Goal: Contribute content: Add original content to the website for others to see

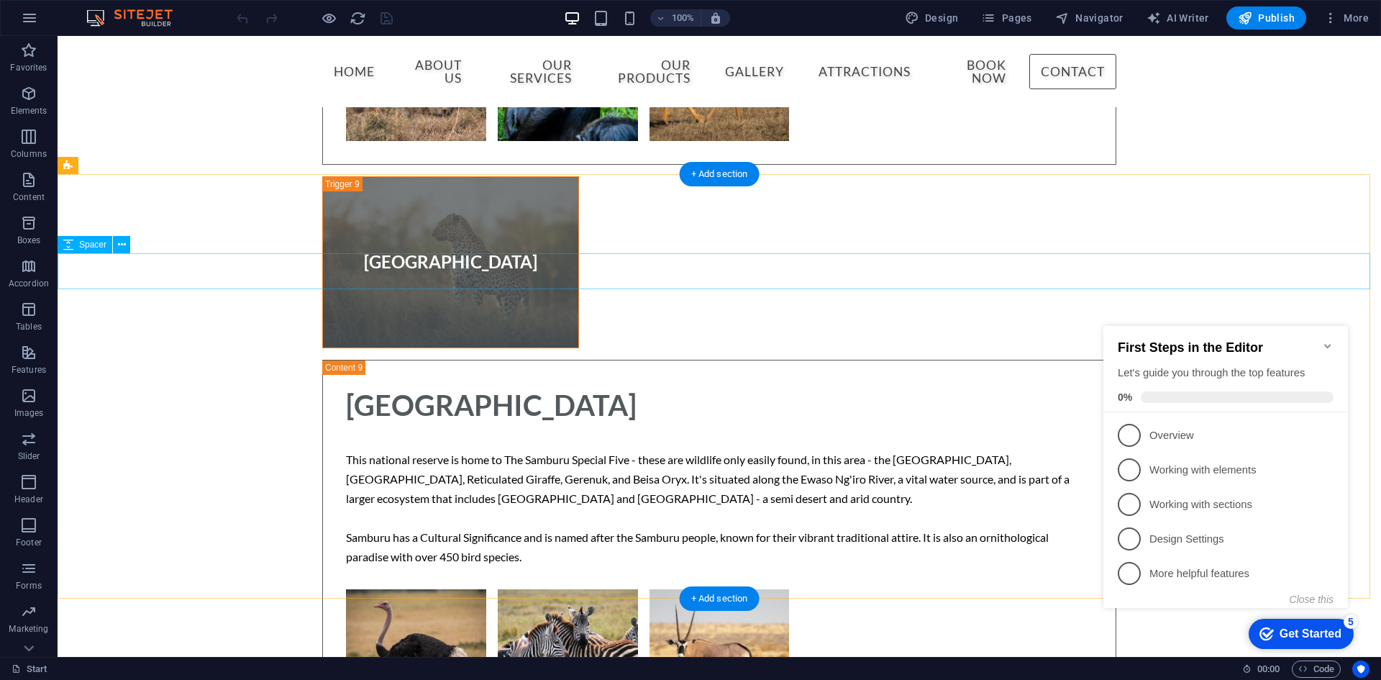
scroll to position [18652, 0]
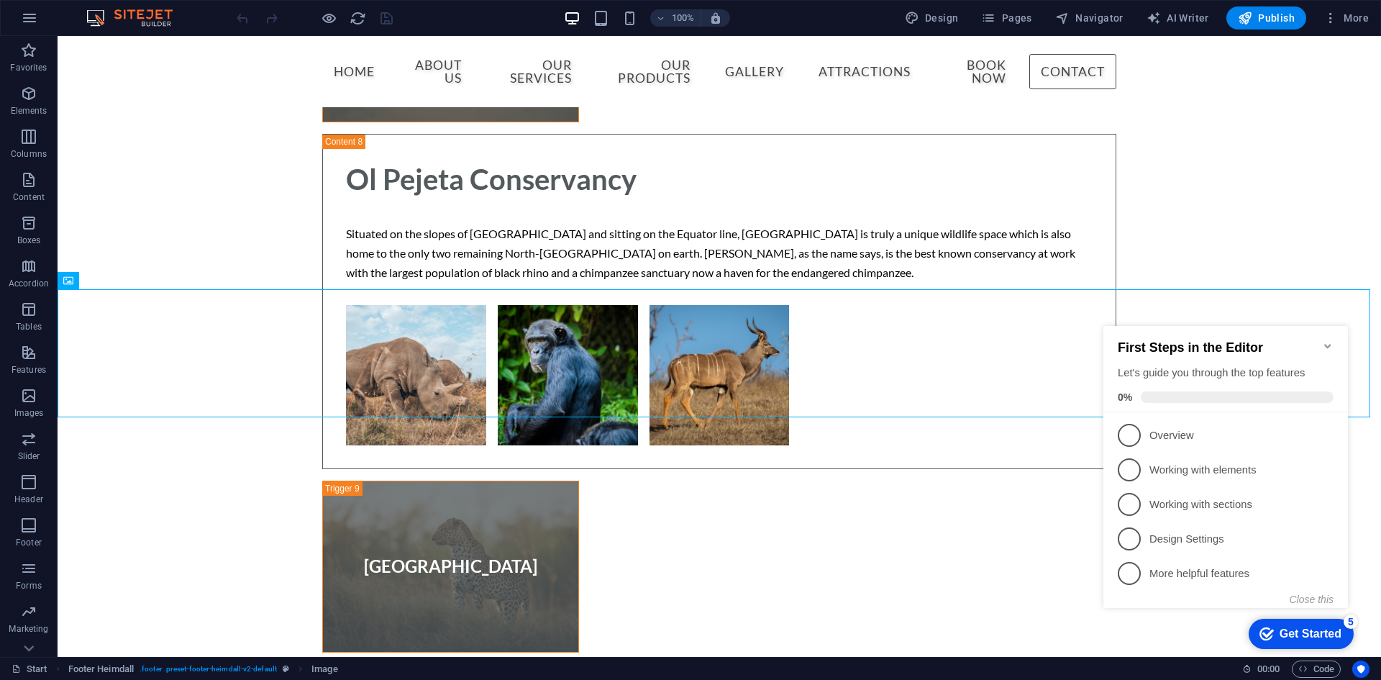
click at [1328, 344] on icon "Minimize checklist" at bounding box center [1327, 346] width 6 height 4
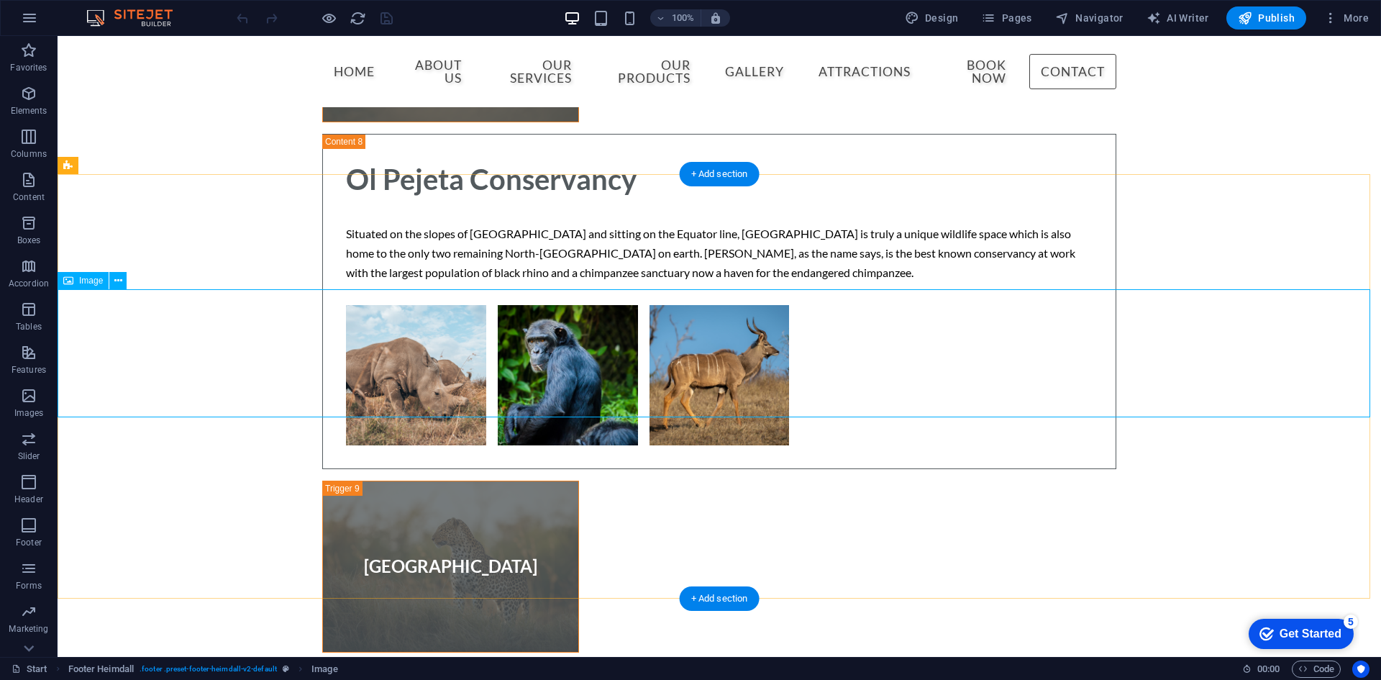
select select "px"
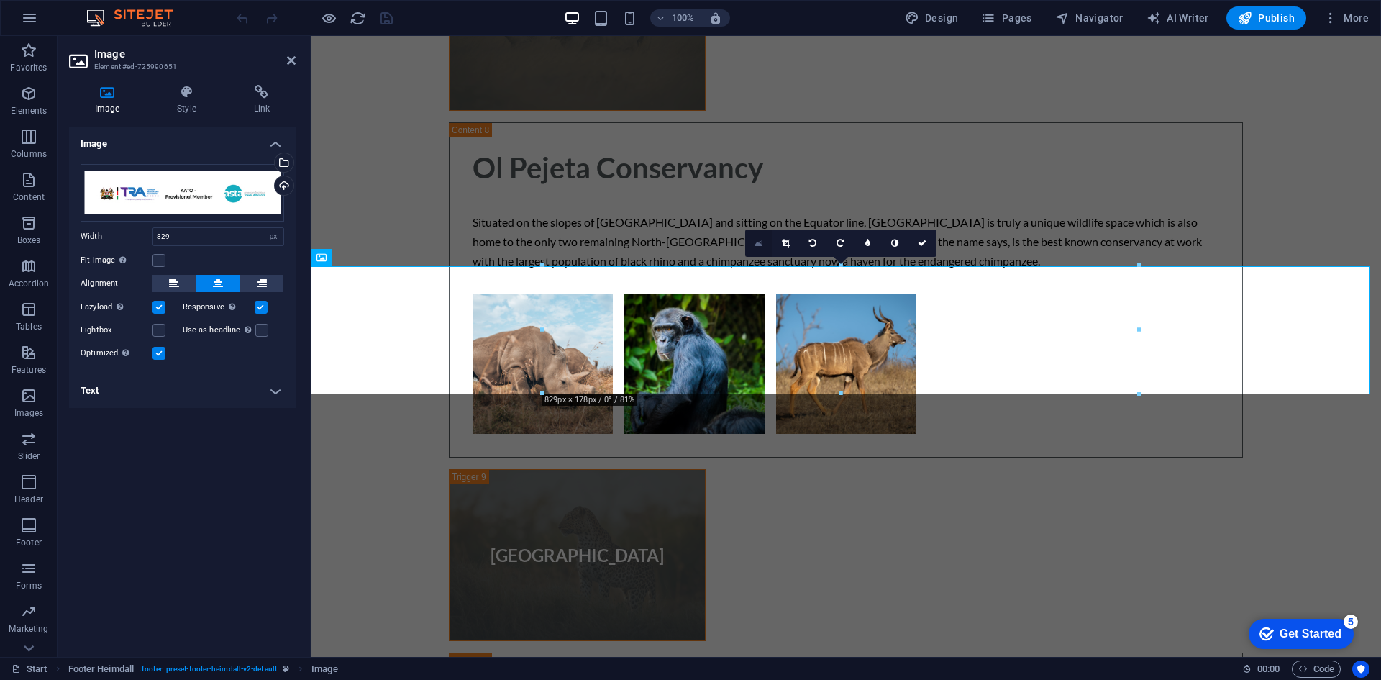
click at [759, 240] on icon at bounding box center [758, 243] width 8 height 10
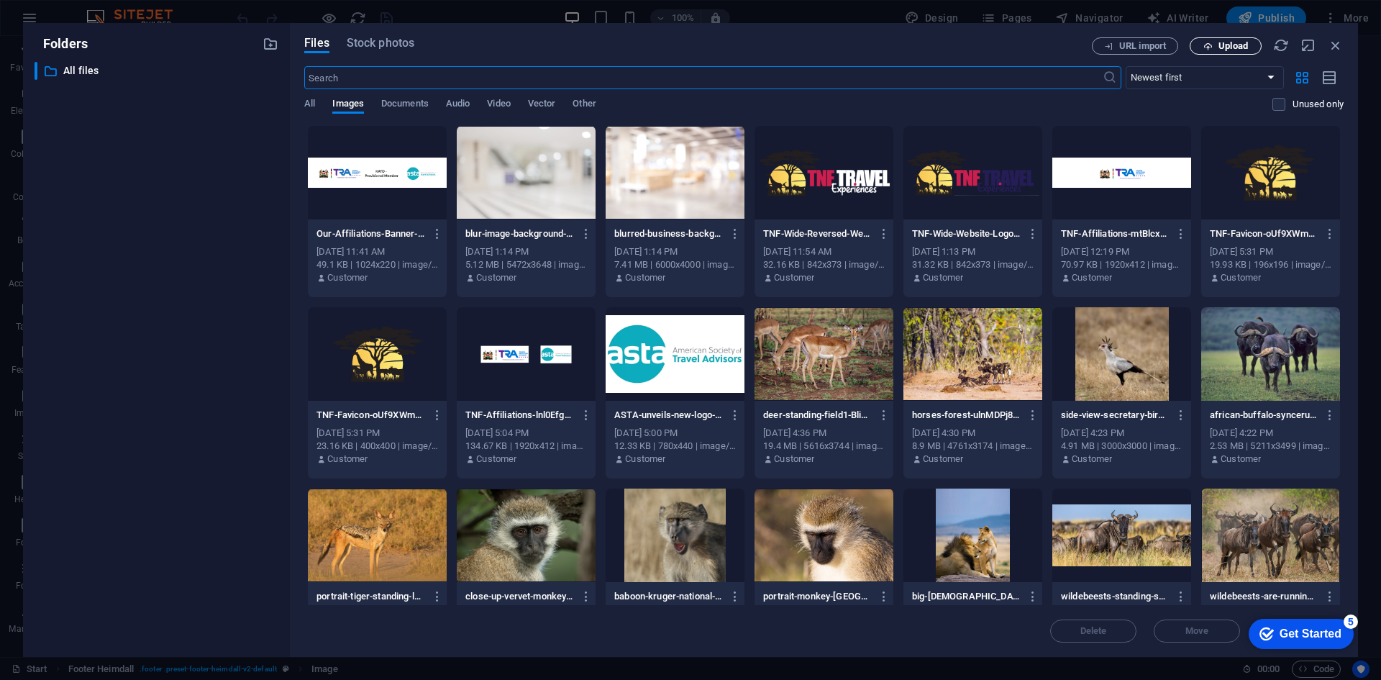
click at [1207, 42] on icon "button" at bounding box center [1207, 46] width 9 height 9
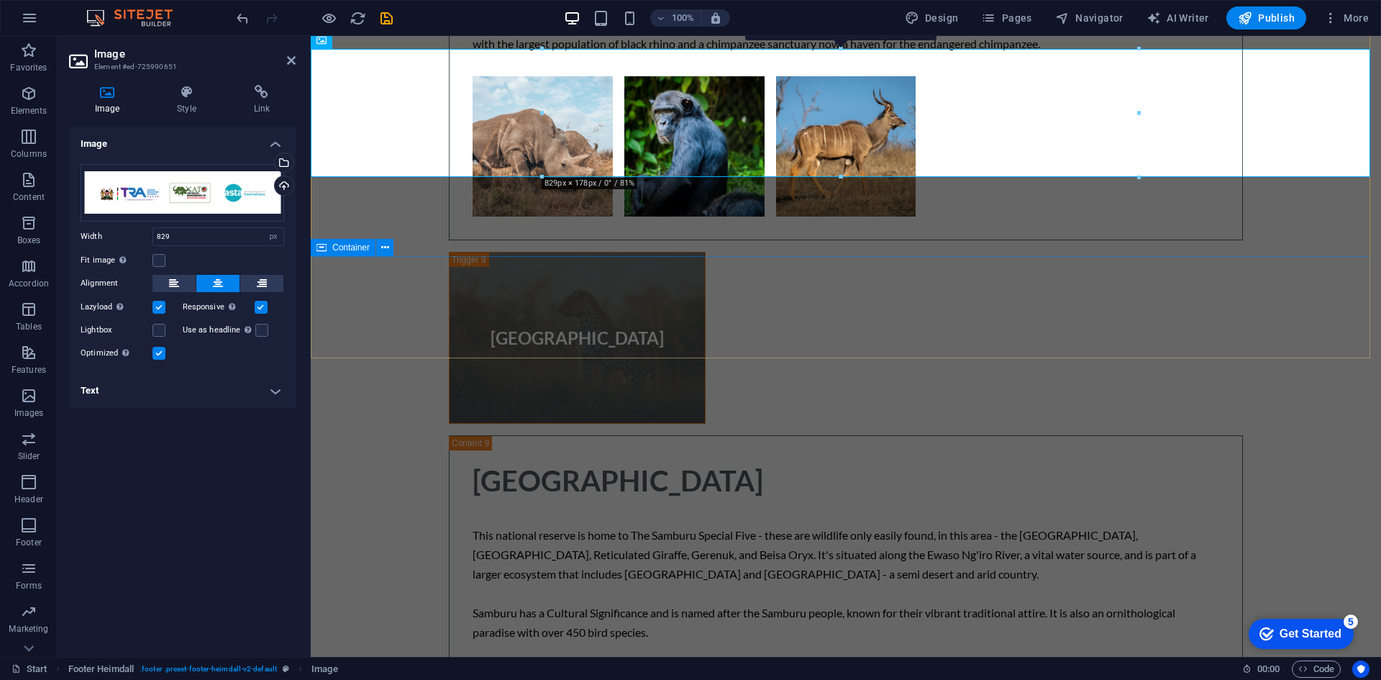
scroll to position [18870, 0]
click at [282, 186] on div "Upload" at bounding box center [283, 187] width 22 height 22
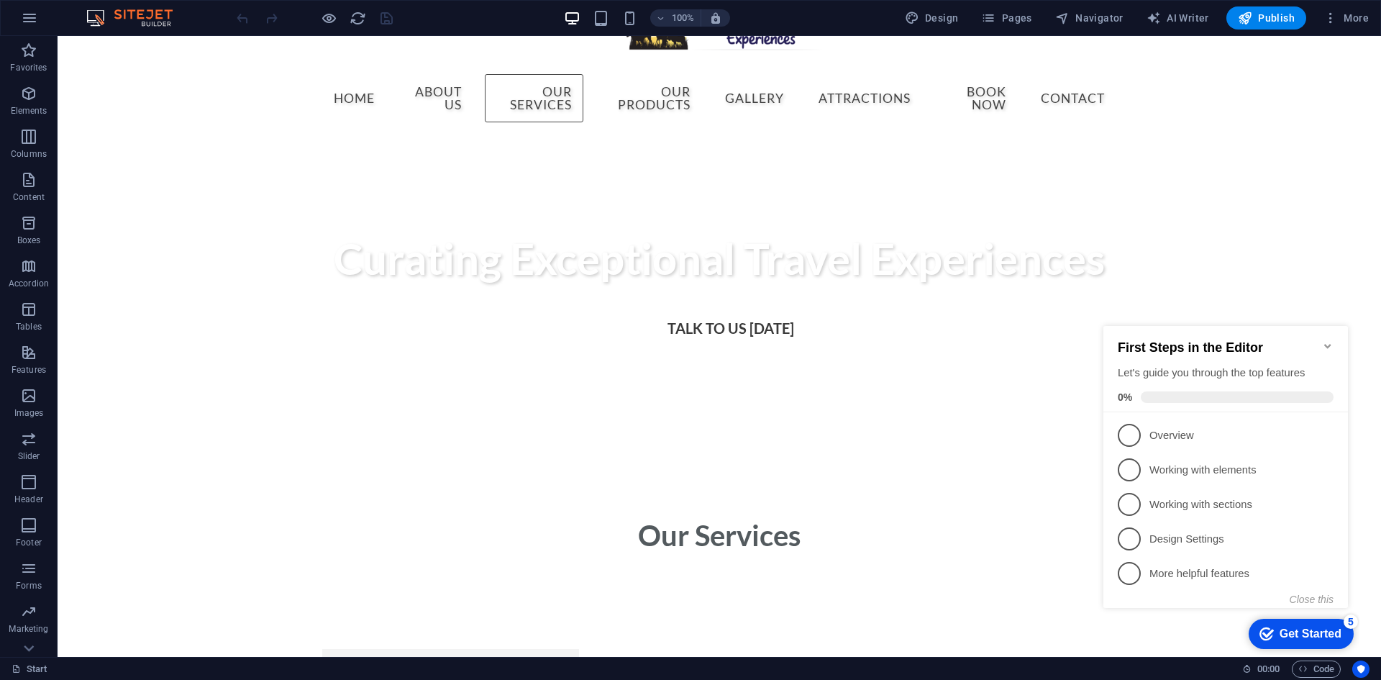
click at [1330, 340] on icon "Minimize checklist" at bounding box center [1328, 346] width 12 height 12
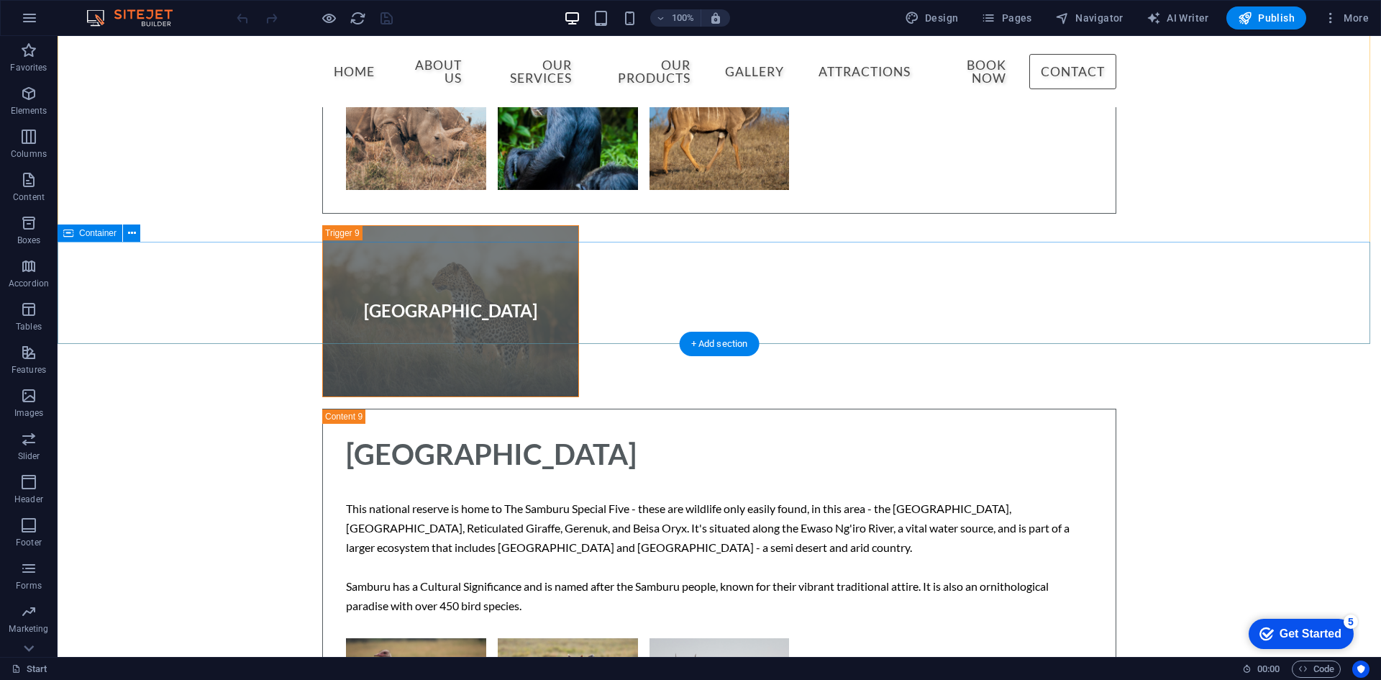
scroll to position [18764, 0]
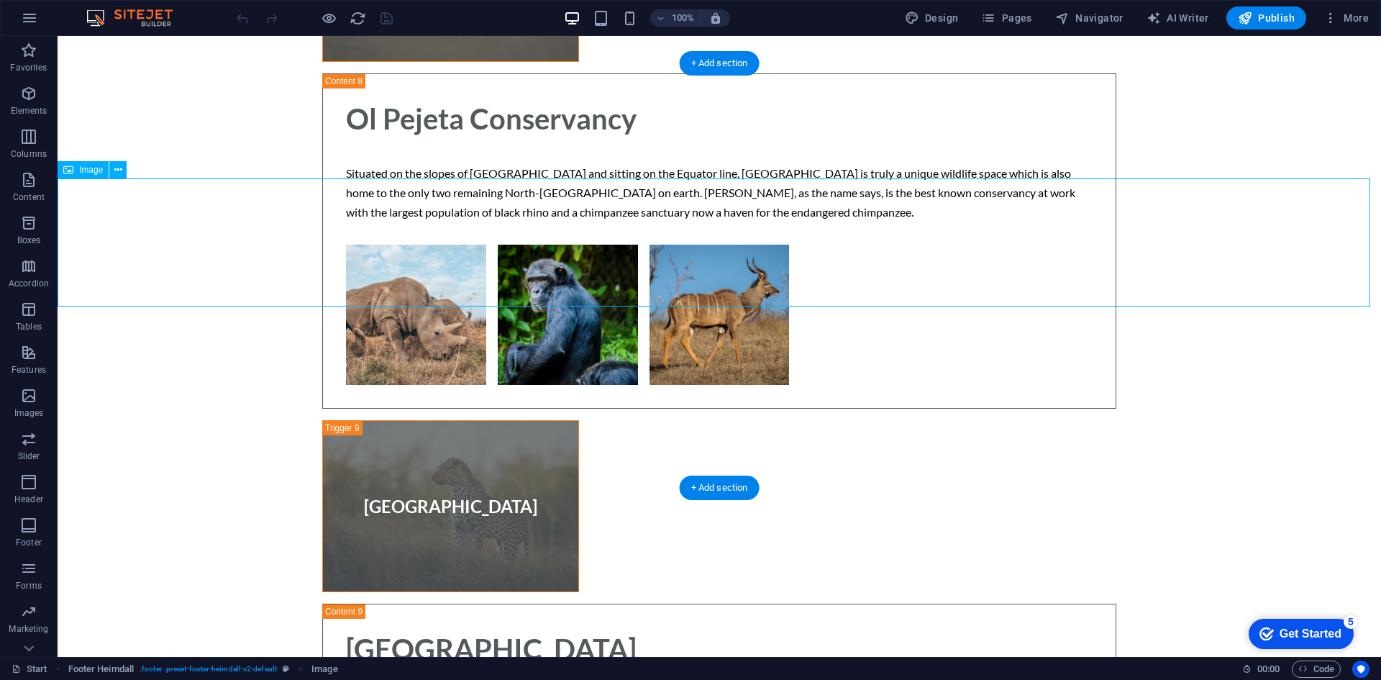
select select "px"
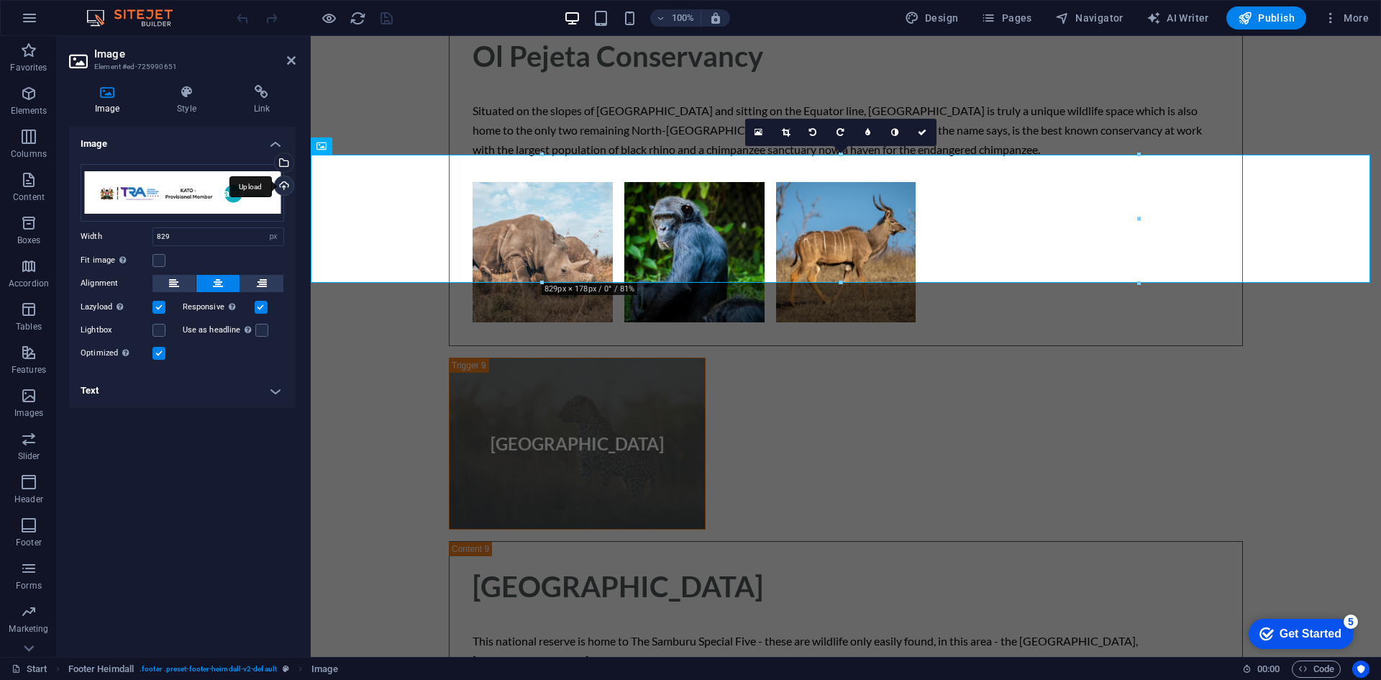
click at [285, 186] on div "Upload" at bounding box center [283, 187] width 22 height 22
click at [286, 157] on div "Select files from the file manager, stock photos, or upload file(s)" at bounding box center [283, 164] width 22 height 22
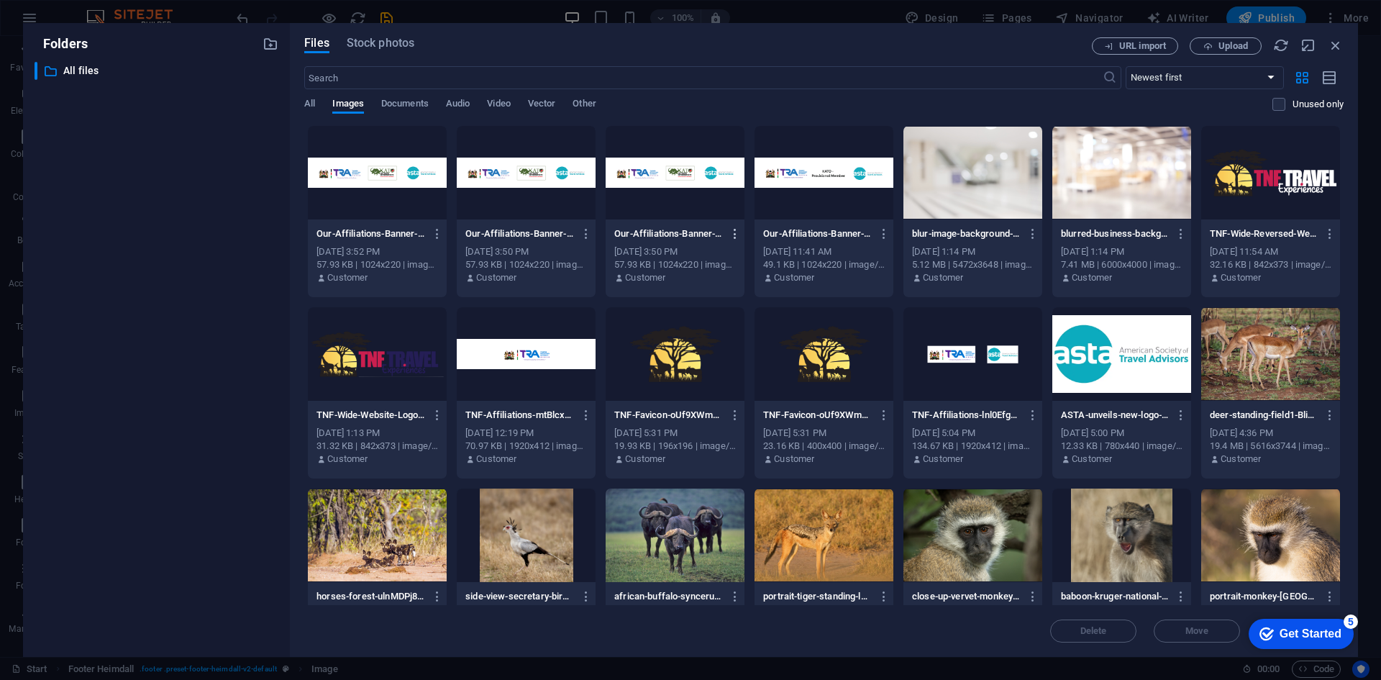
click at [734, 233] on icon "button" at bounding box center [735, 233] width 14 height 13
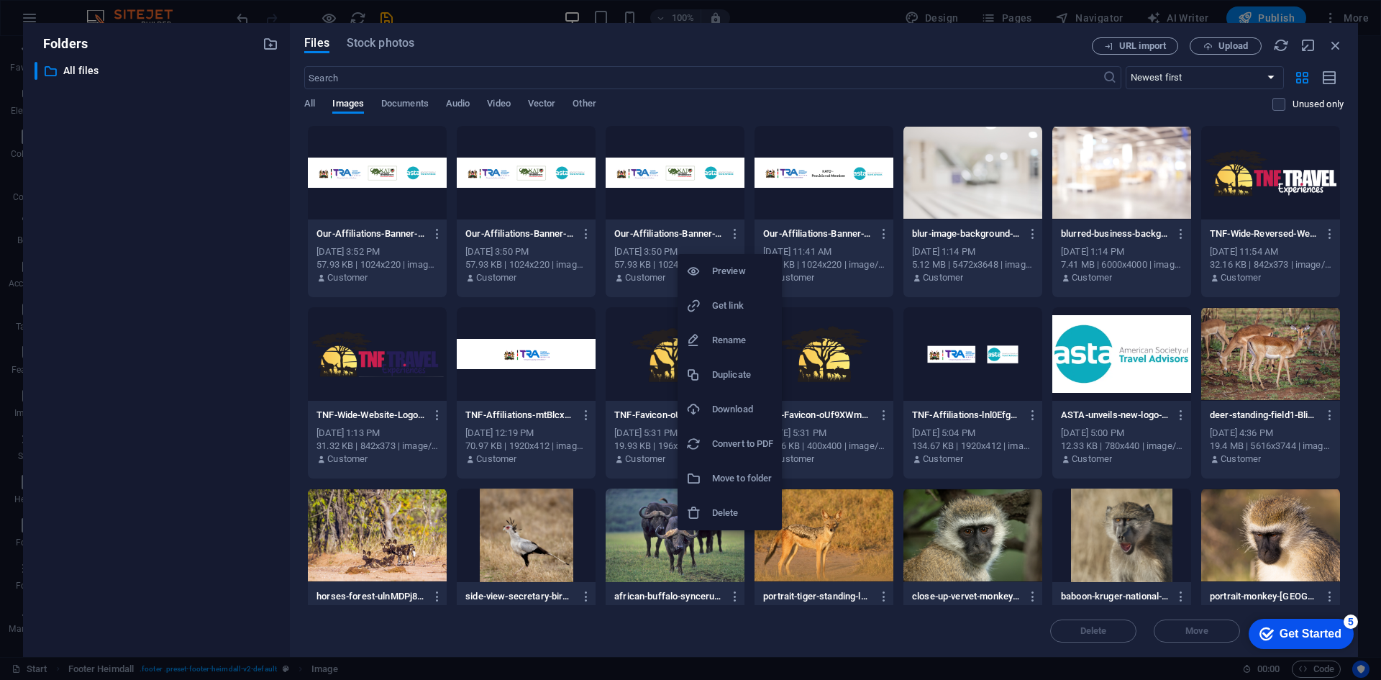
click at [708, 510] on div at bounding box center [699, 513] width 26 height 14
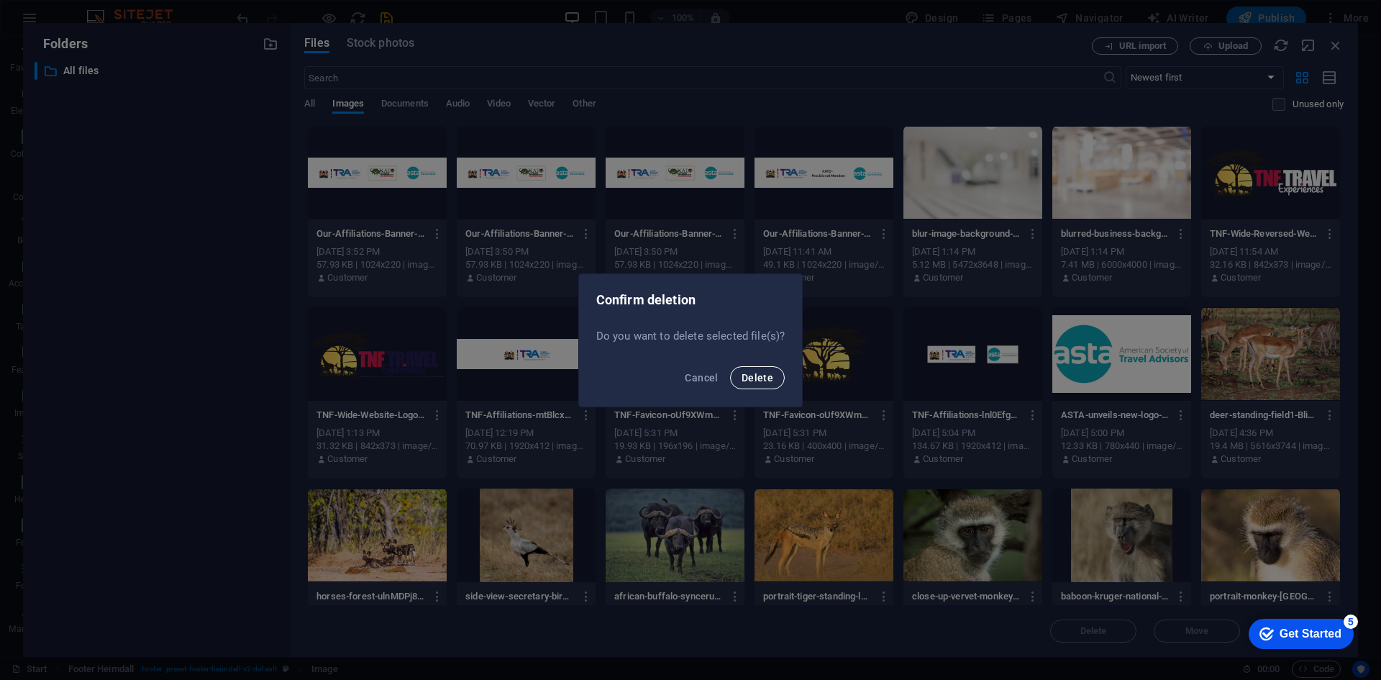
click at [745, 386] on button "Delete" at bounding box center [757, 377] width 55 height 23
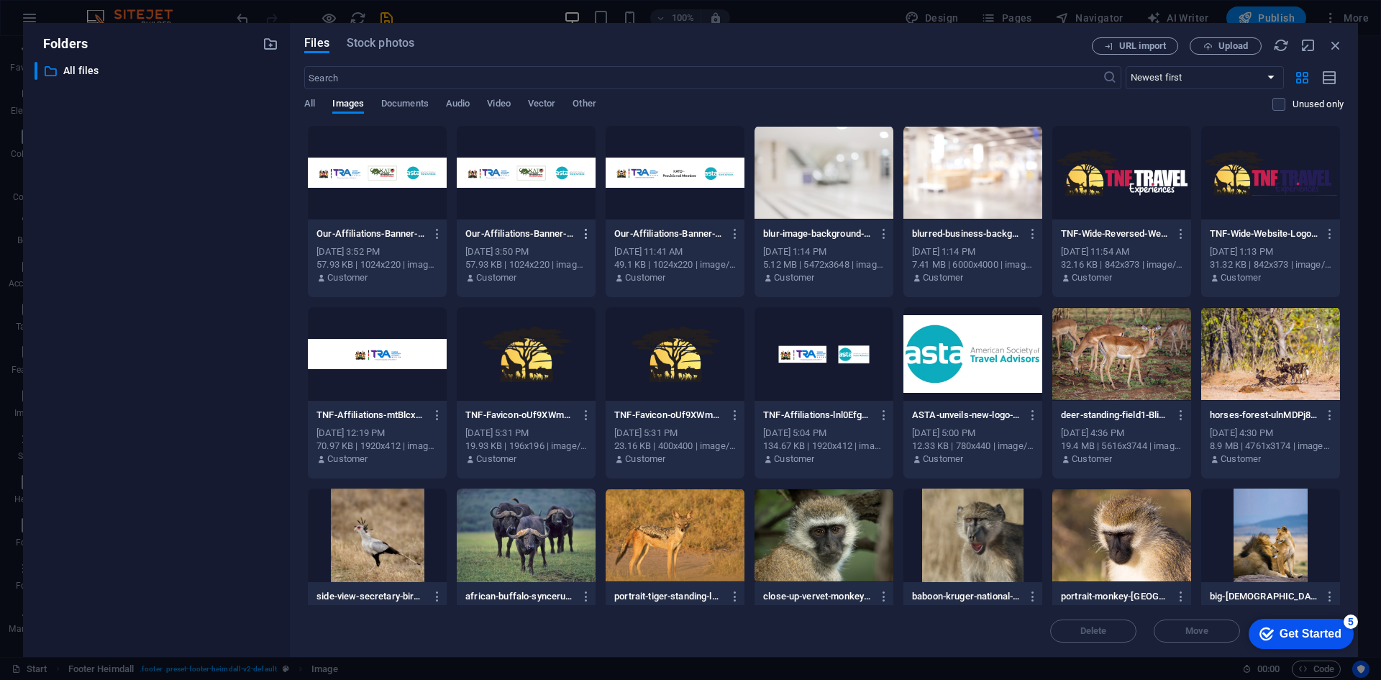
click at [585, 234] on icon "button" at bounding box center [587, 233] width 14 height 13
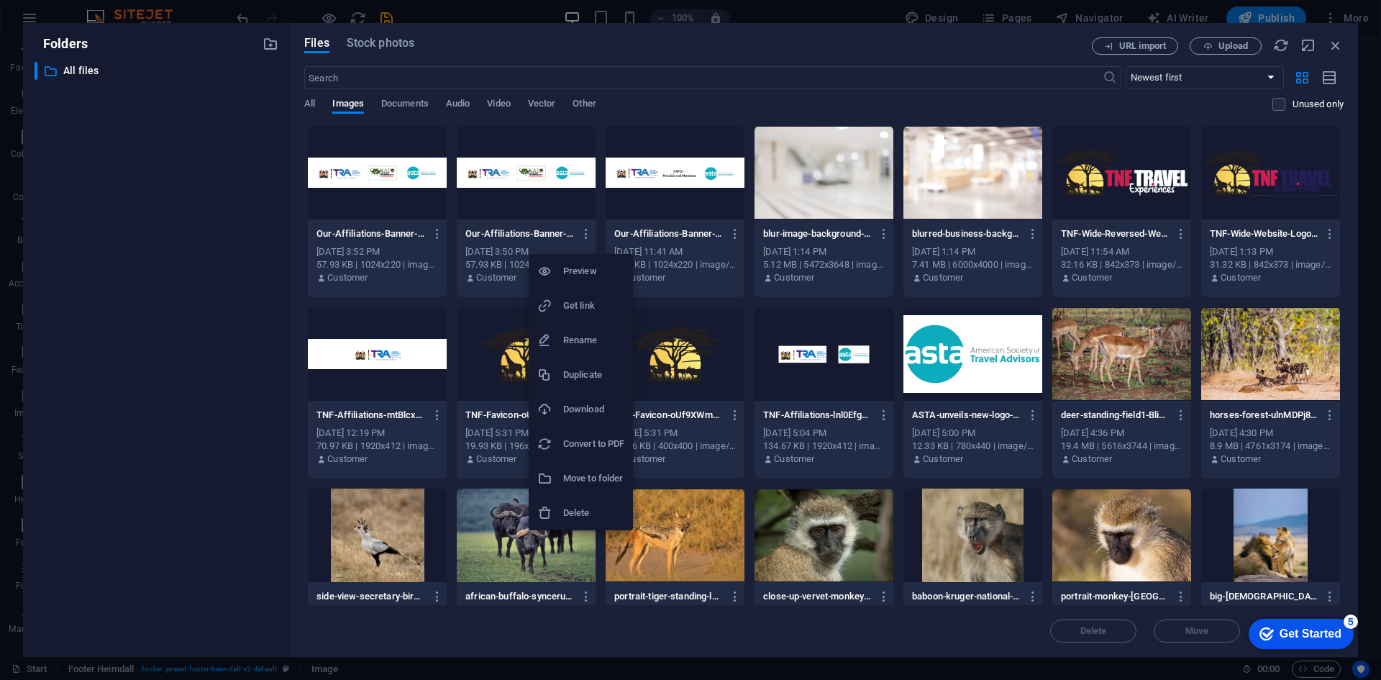
click at [578, 515] on h6 "Delete" at bounding box center [593, 512] width 61 height 17
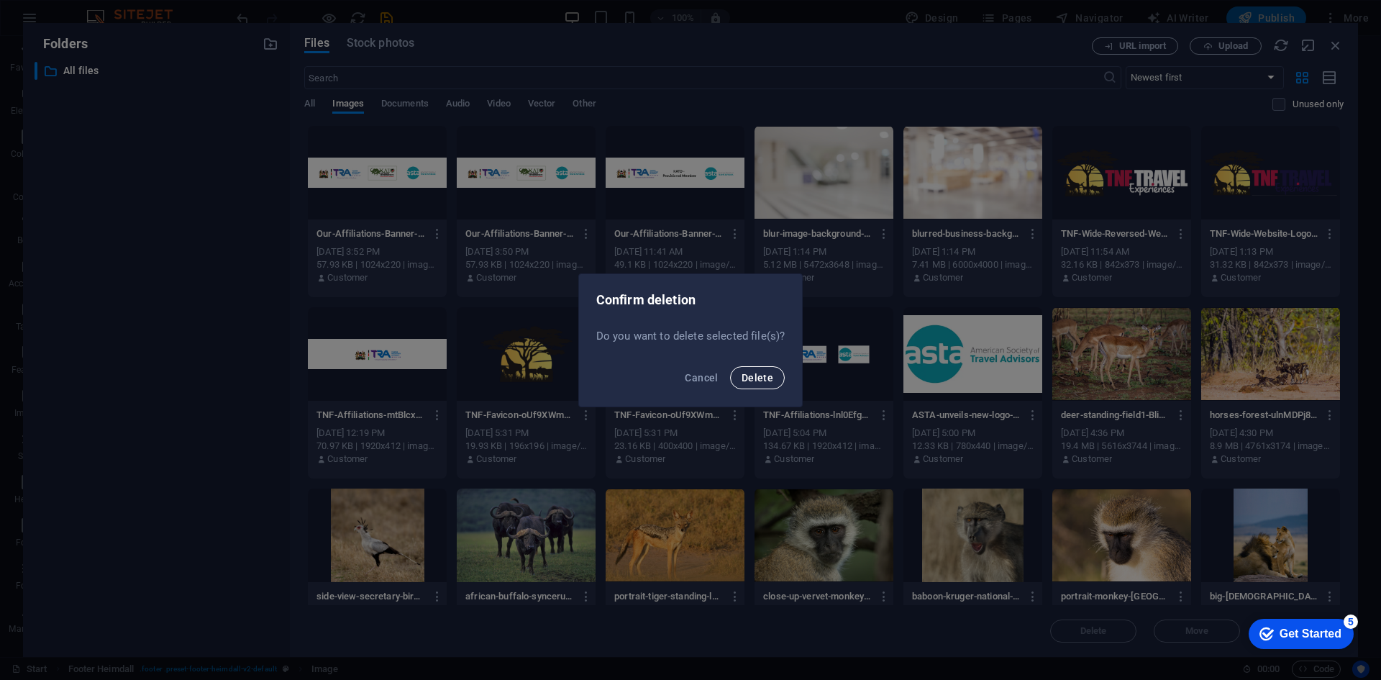
click at [747, 380] on span "Delete" at bounding box center [757, 378] width 32 height 12
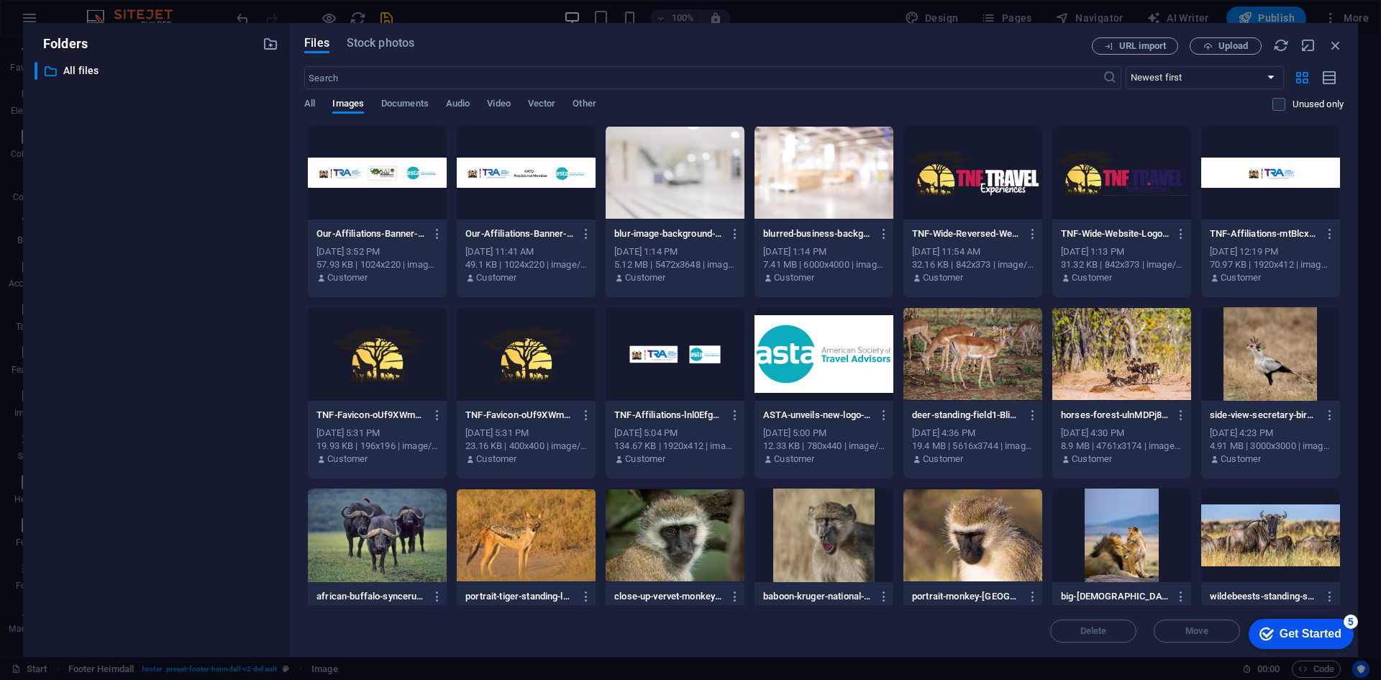
click at [390, 167] on div at bounding box center [377, 172] width 139 height 93
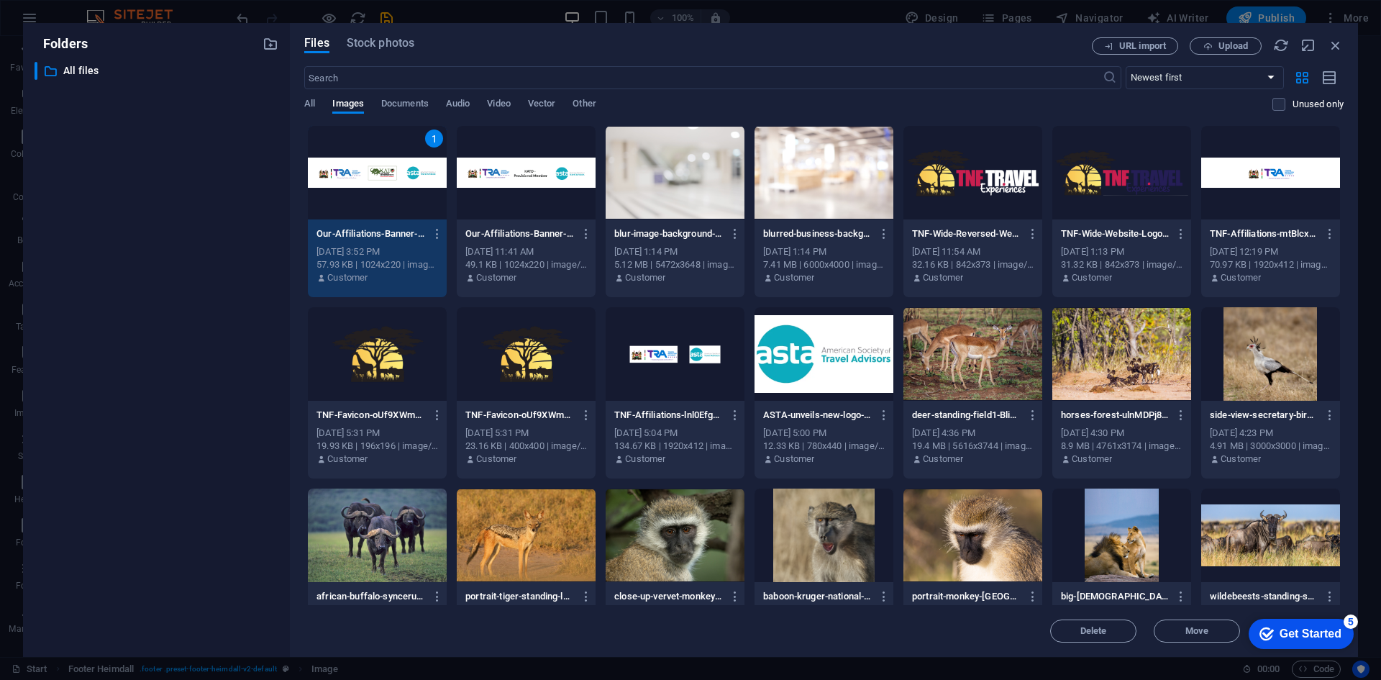
click at [1353, 624] on div "5" at bounding box center [1350, 621] width 14 height 14
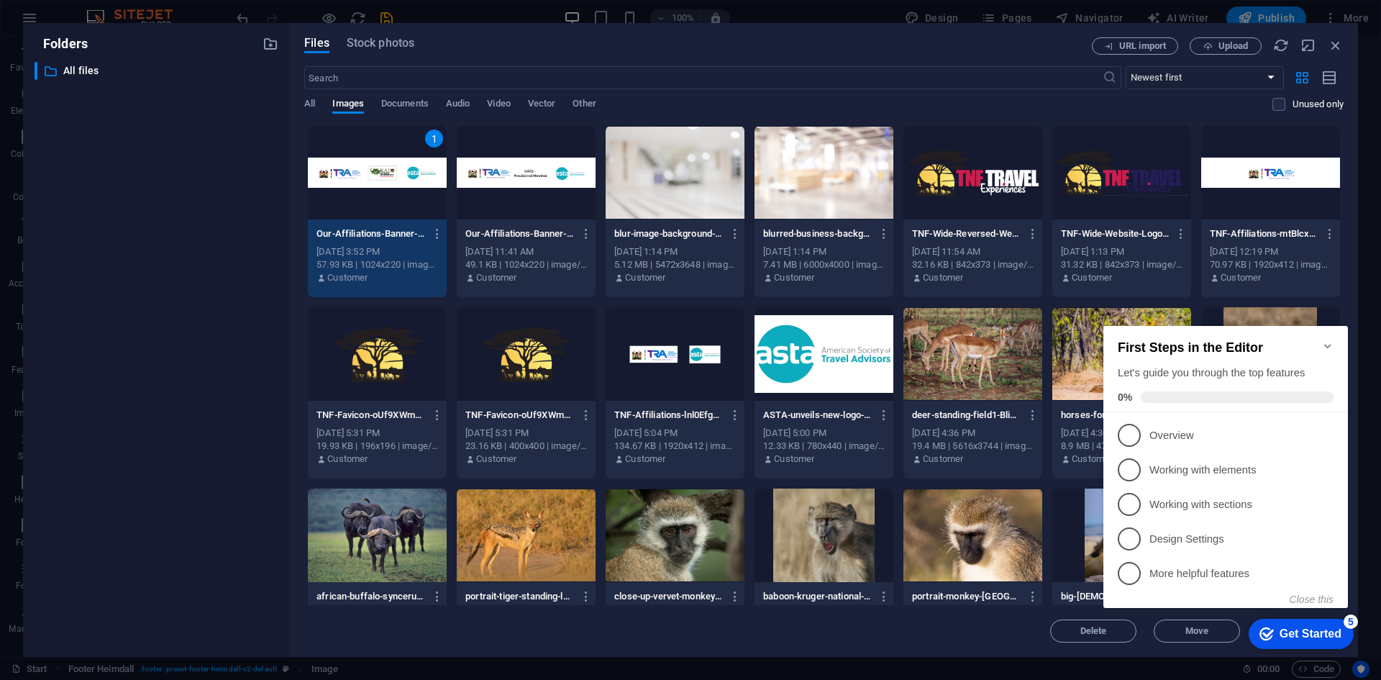
click at [1353, 624] on div "5" at bounding box center [1350, 621] width 14 height 14
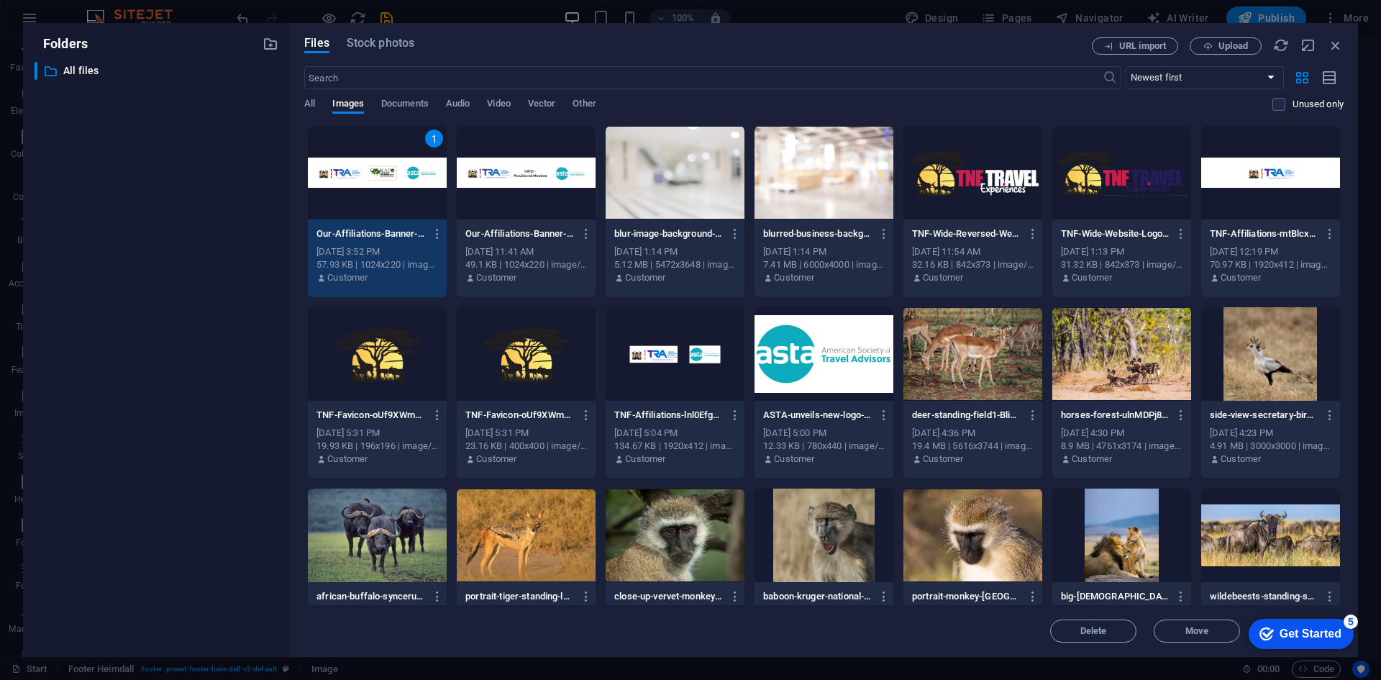
scroll to position [18764, 0]
click at [365, 178] on div "1" at bounding box center [377, 172] width 139 height 93
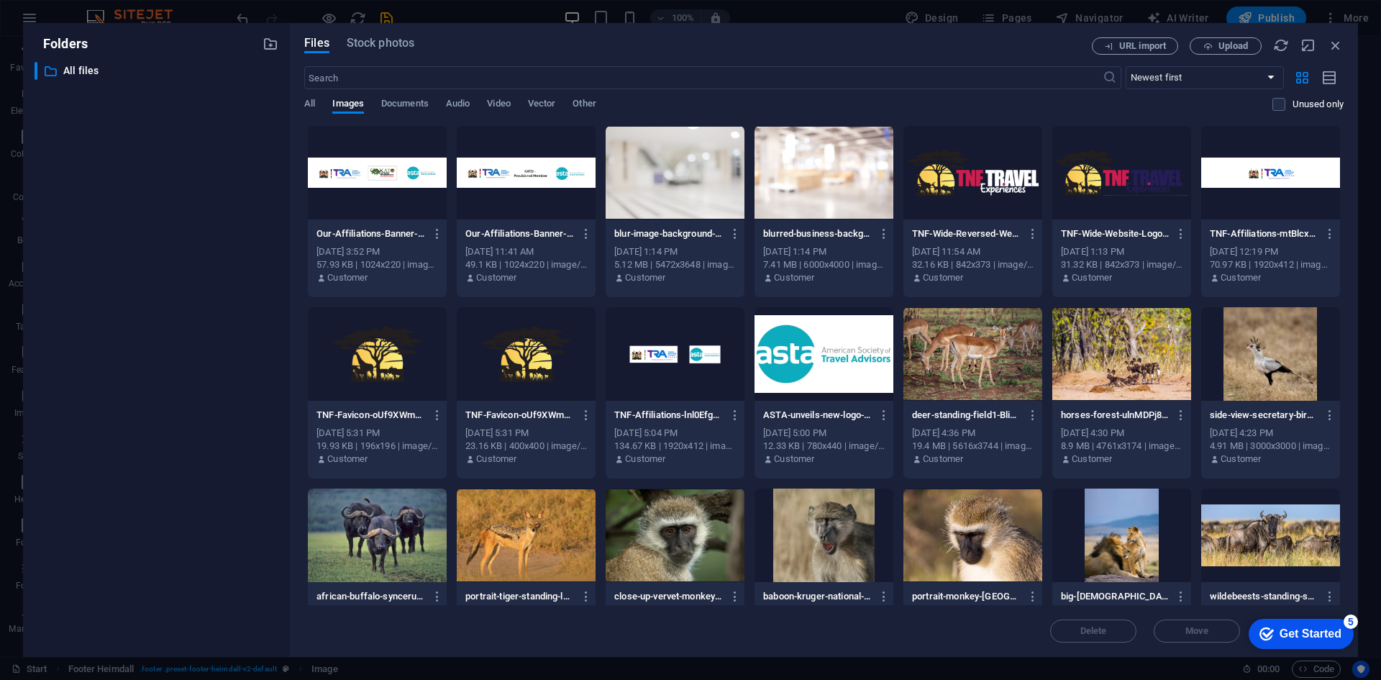
click at [365, 178] on div at bounding box center [377, 172] width 139 height 93
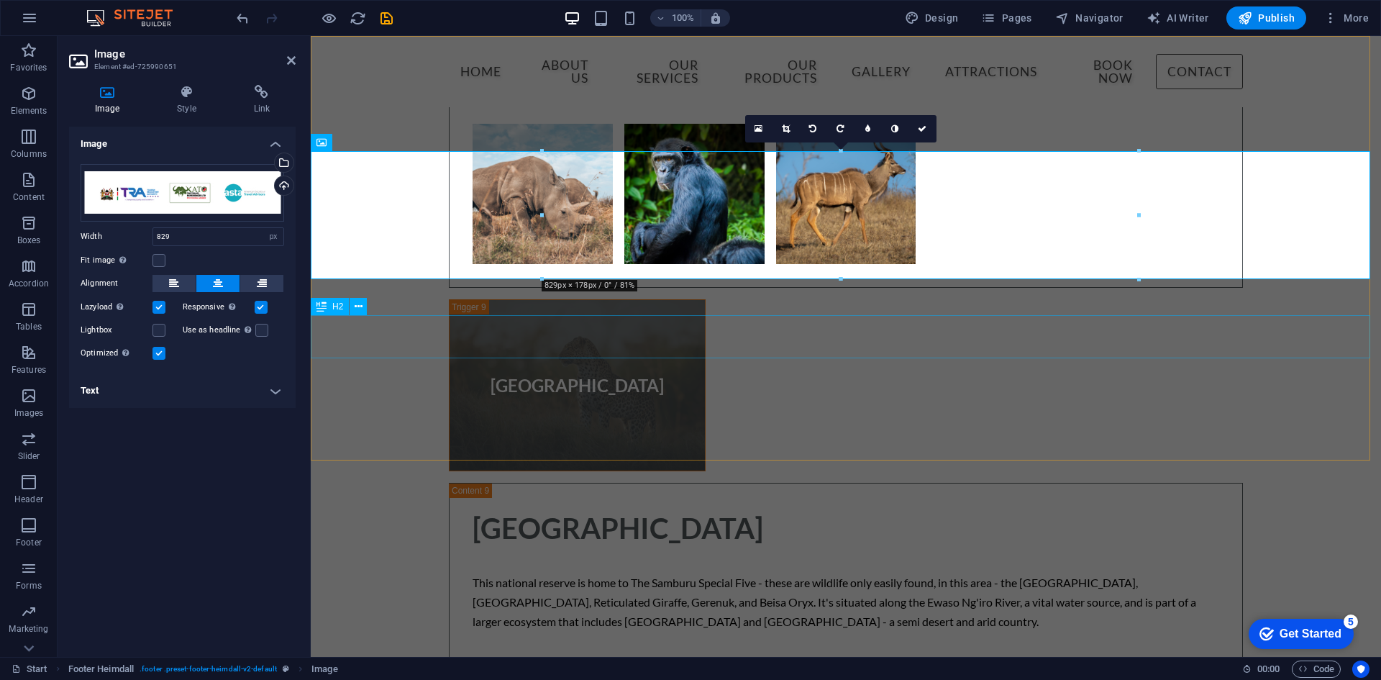
scroll to position [18765, 0]
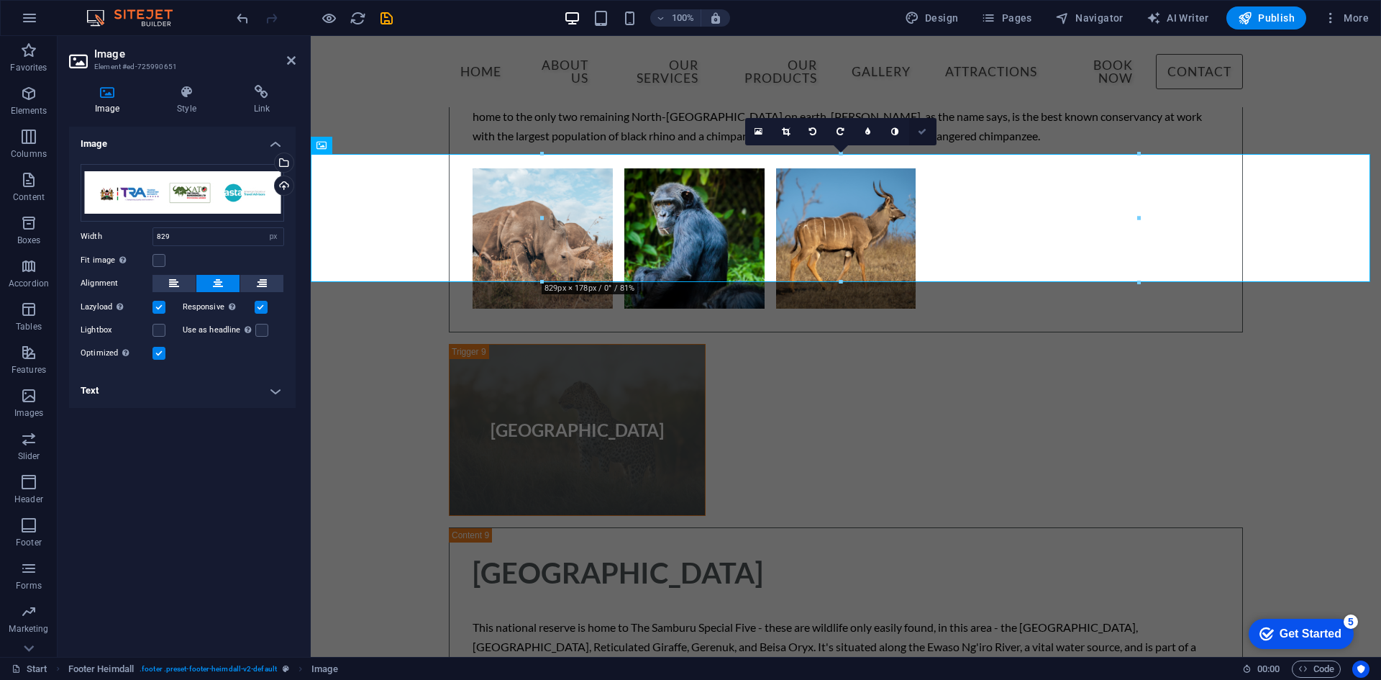
click at [927, 133] on link at bounding box center [922, 131] width 27 height 27
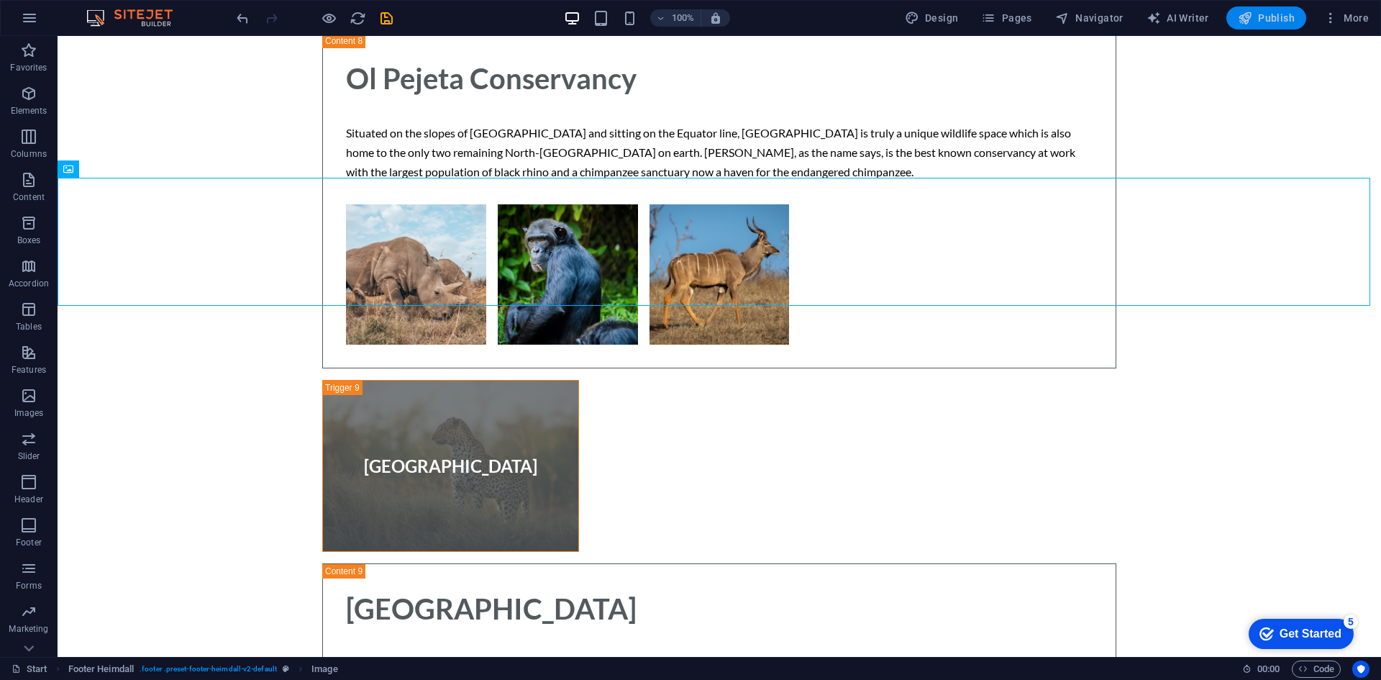
click at [1258, 19] on span "Publish" at bounding box center [1266, 18] width 57 height 14
